Goal: Task Accomplishment & Management: Manage account settings

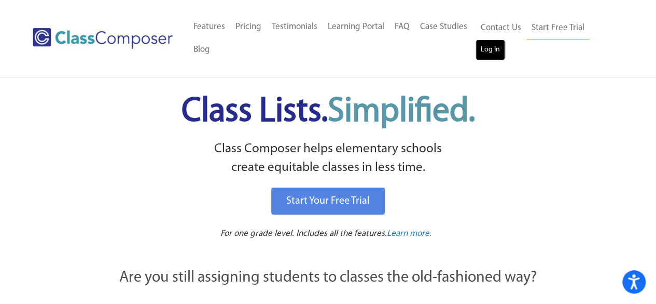
click at [486, 45] on link "Log In" at bounding box center [491, 49] width 30 height 21
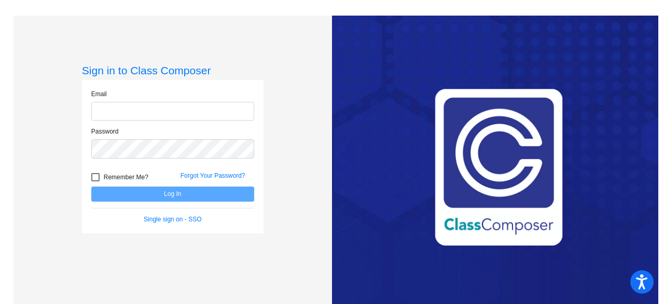
type input "[EMAIL_ADDRESS][DOMAIN_NAME]"
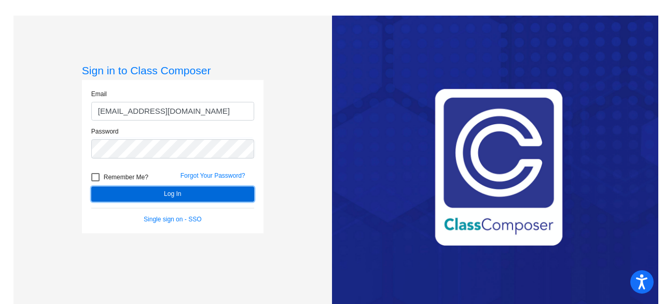
click at [205, 191] on button "Log In" at bounding box center [172, 193] width 163 height 15
